Goal: Task Accomplishment & Management: Use online tool/utility

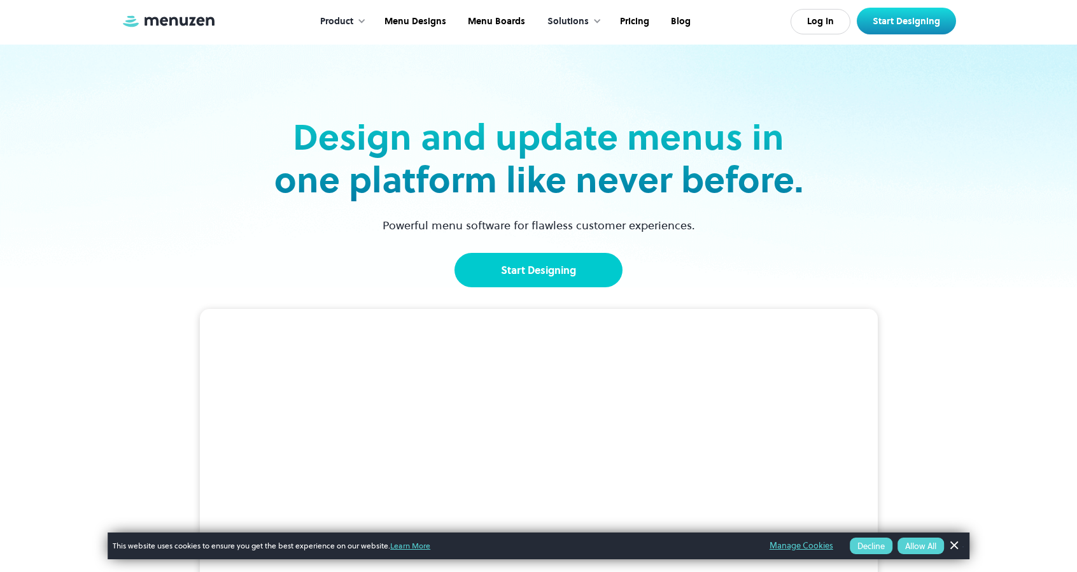
click at [579, 269] on link "Start Designing" at bounding box center [539, 270] width 168 height 34
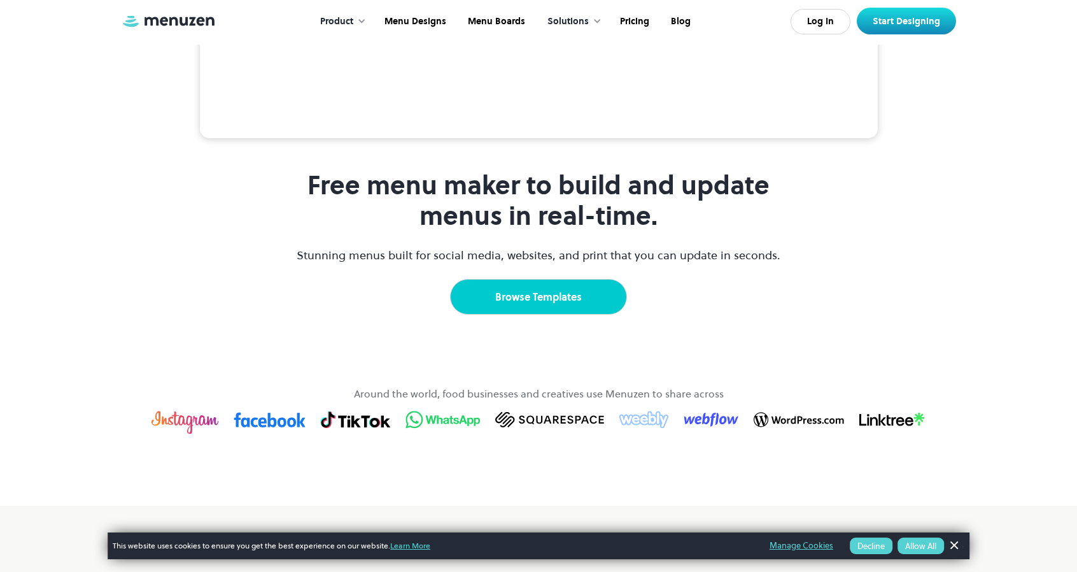
scroll to position [764, 0]
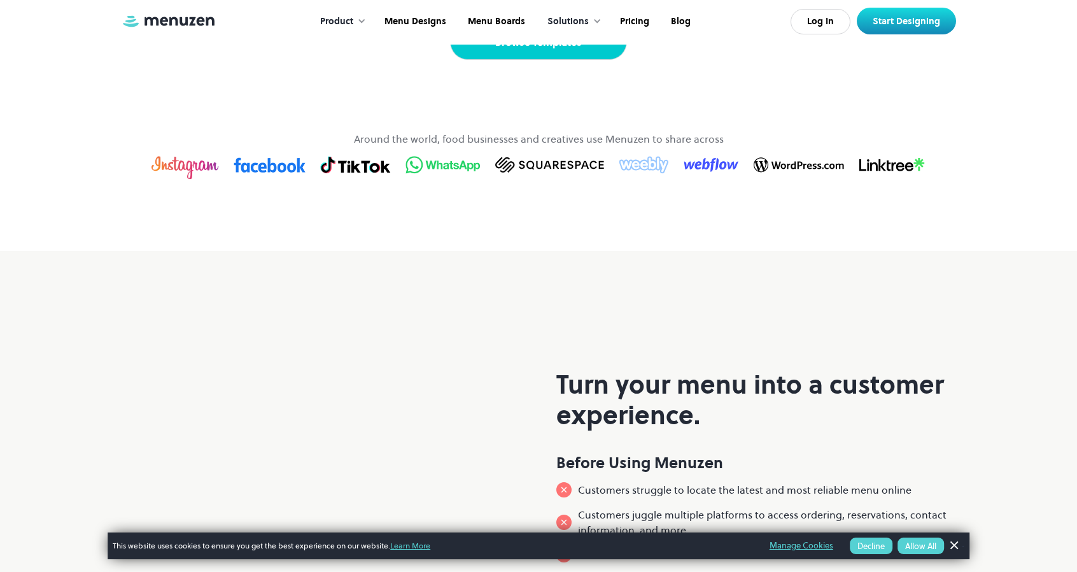
click at [548, 60] on link "Browse Templates" at bounding box center [538, 42] width 177 height 36
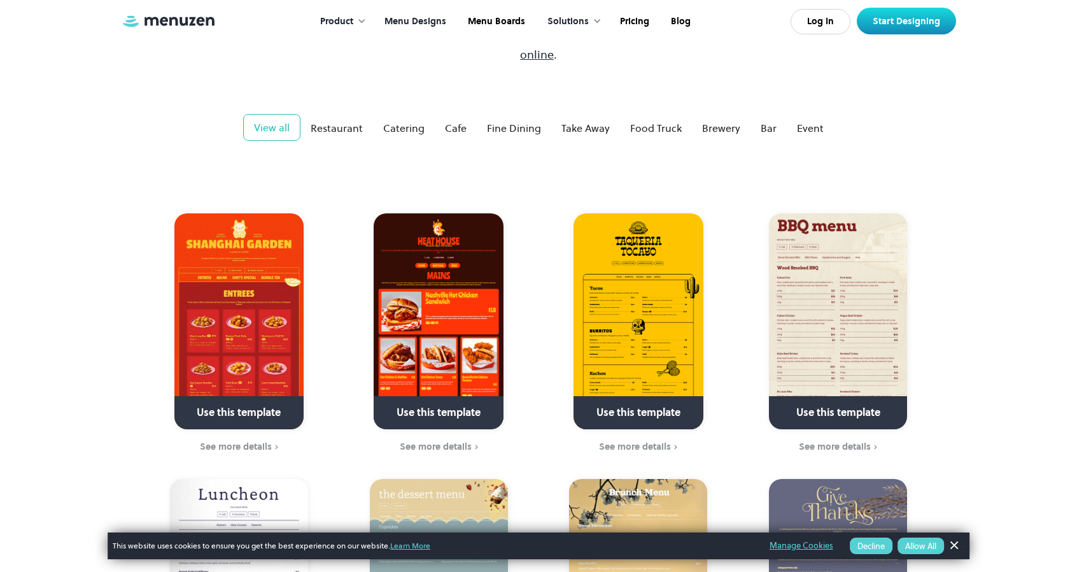
scroll to position [255, 0]
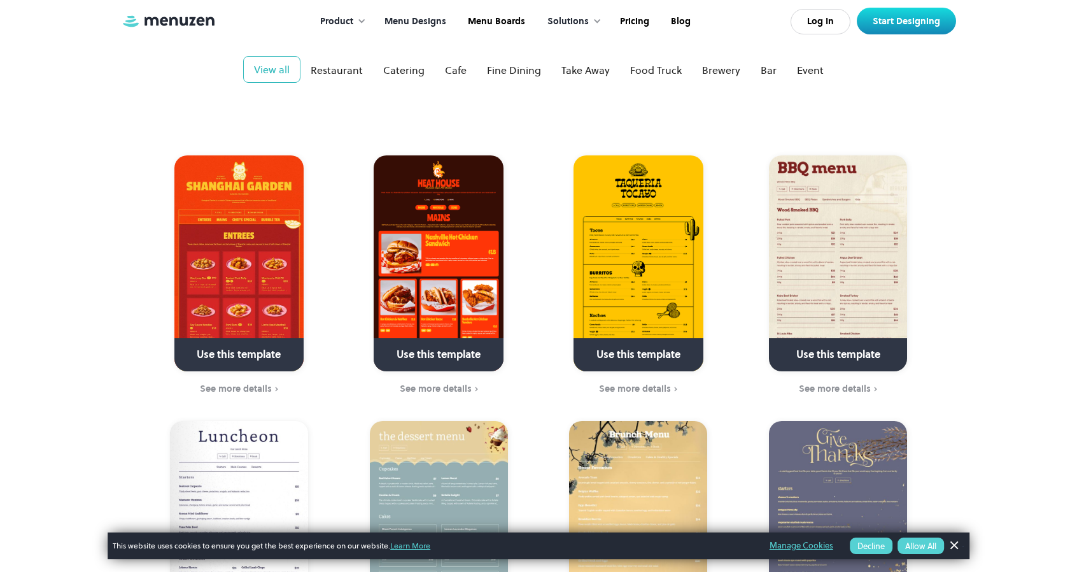
click at [456, 344] on link at bounding box center [439, 360] width 184 height 32
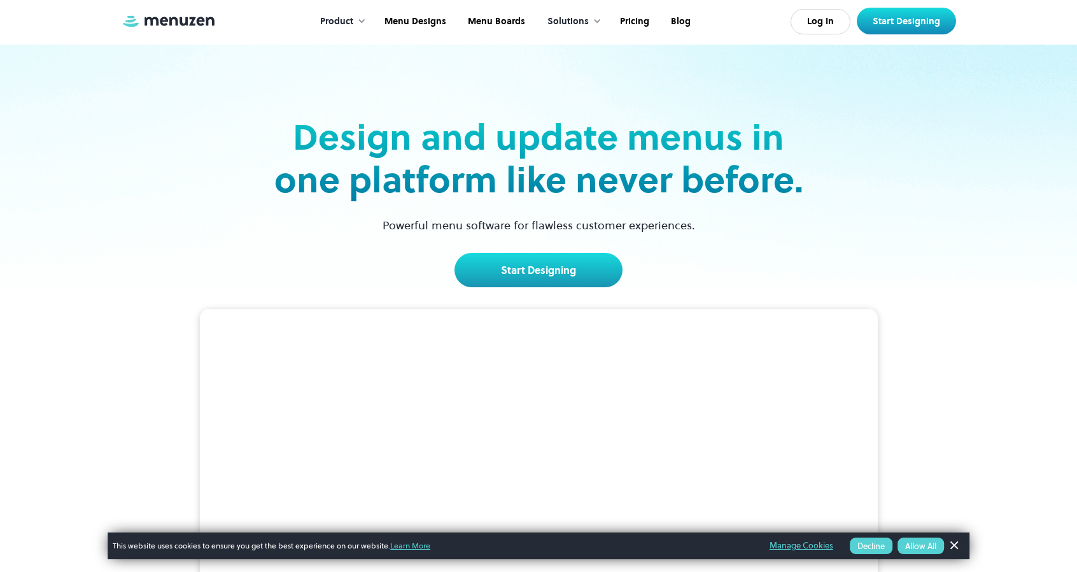
click at [960, 541] on link "Dismiss Banner" at bounding box center [953, 545] width 19 height 19
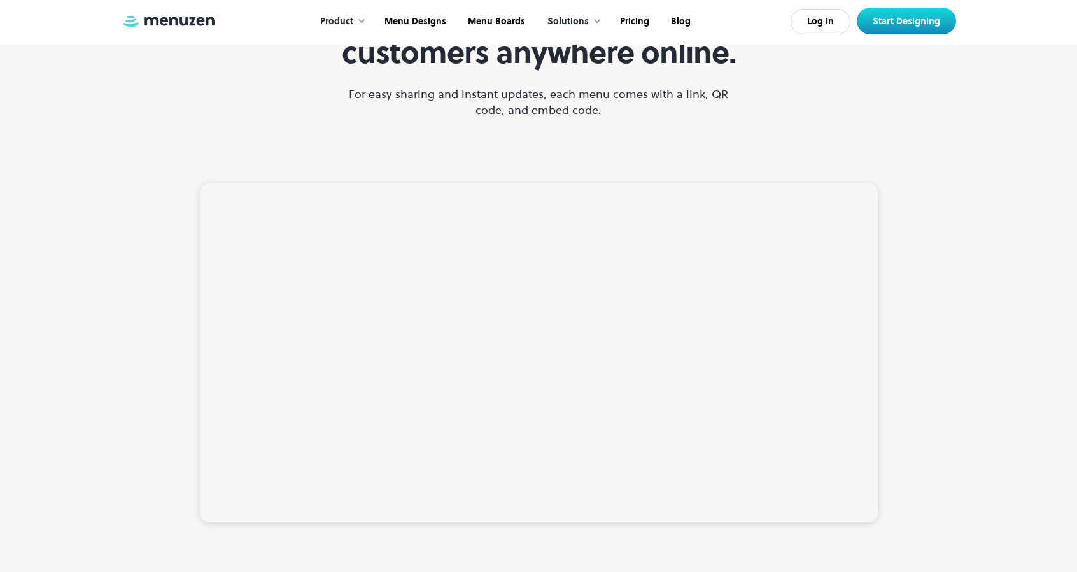
scroll to position [3311, 0]
